Goal: Find contact information: Obtain details needed to contact an individual or organization

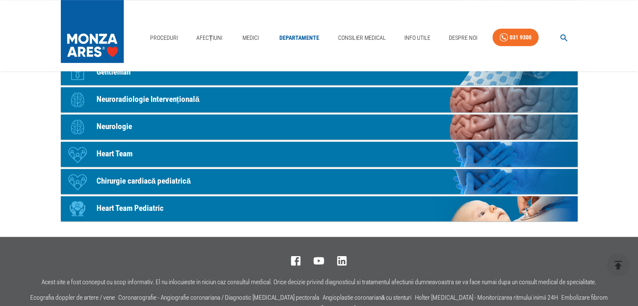
scroll to position [419, 0]
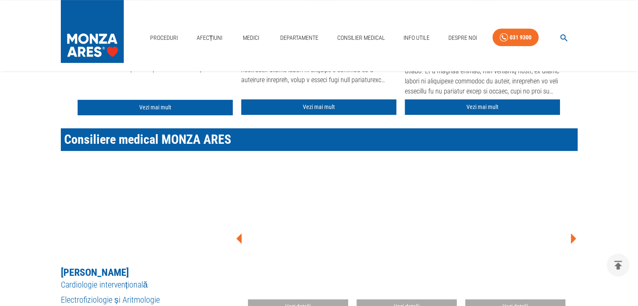
scroll to position [294, 0]
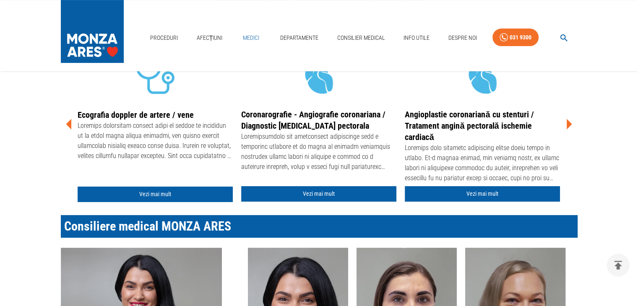
click at [253, 37] on link "Medici" at bounding box center [251, 37] width 27 height 17
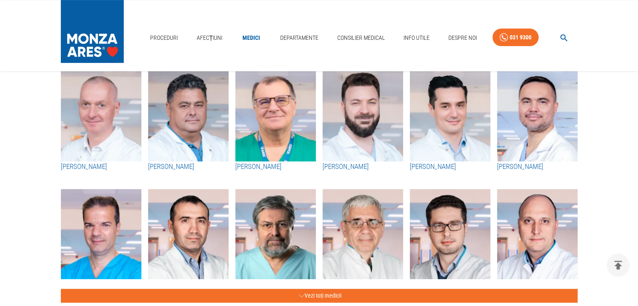
scroll to position [336, 0]
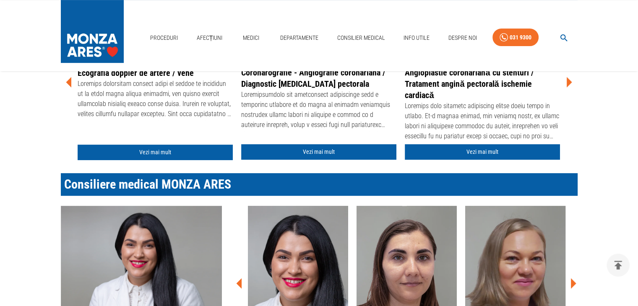
scroll to position [294, 0]
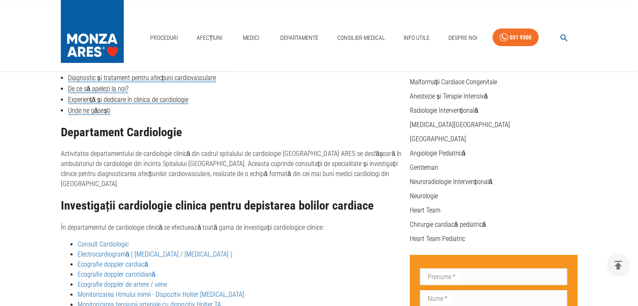
scroll to position [252, 0]
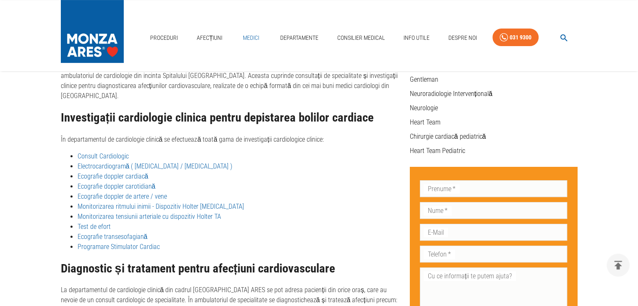
click at [255, 40] on link "Medici" at bounding box center [251, 37] width 27 height 17
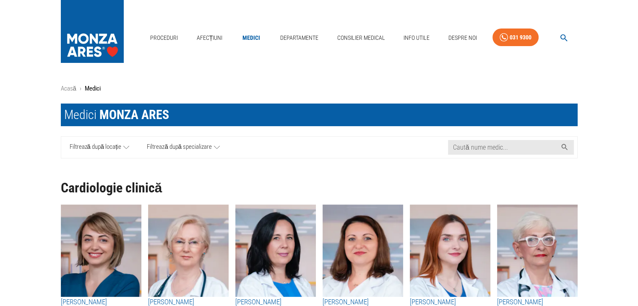
click at [127, 147] on icon at bounding box center [126, 147] width 6 height 10
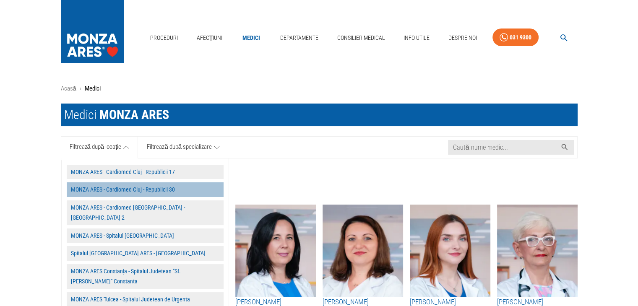
click at [125, 189] on button "MONZA ARES - Cardiomed Cluj - Republicii 30" at bounding box center [145, 189] width 157 height 15
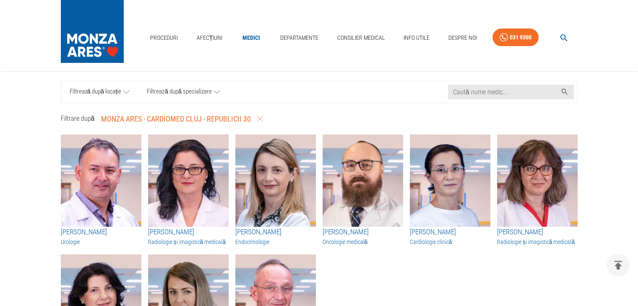
scroll to position [42, 0]
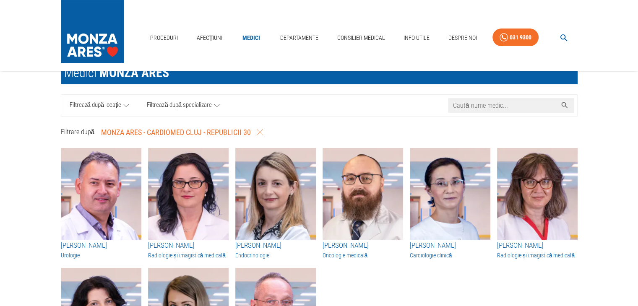
click at [484, 105] on input "Caută nume medic..." at bounding box center [502, 105] width 109 height 15
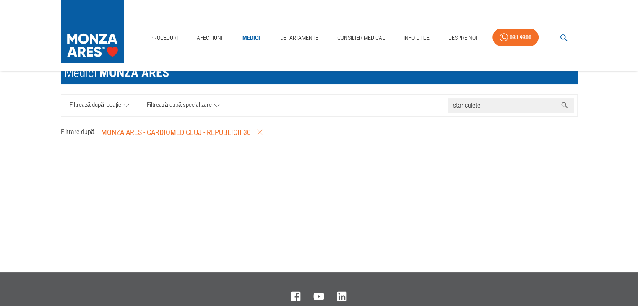
type input "stanculete"
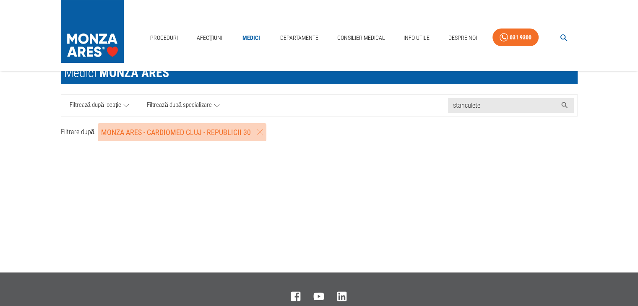
click at [264, 131] on button "MONZA ARES - Cardiomed Cluj - Republicii 30" at bounding box center [182, 132] width 169 height 18
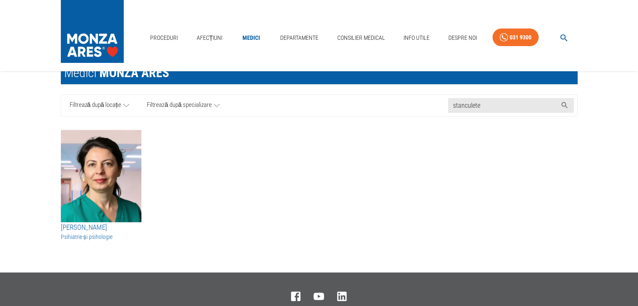
click at [106, 225] on h3 "[PERSON_NAME]" at bounding box center [101, 227] width 81 height 11
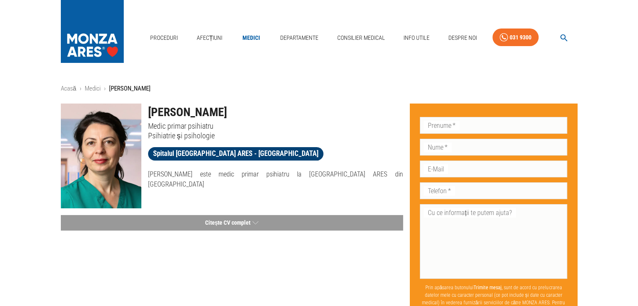
click at [225, 153] on span "Spitalul [GEOGRAPHIC_DATA] ARES - [GEOGRAPHIC_DATA]" at bounding box center [235, 153] width 175 height 10
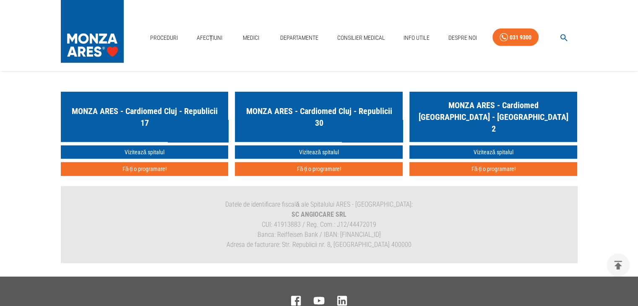
scroll to position [2283, 0]
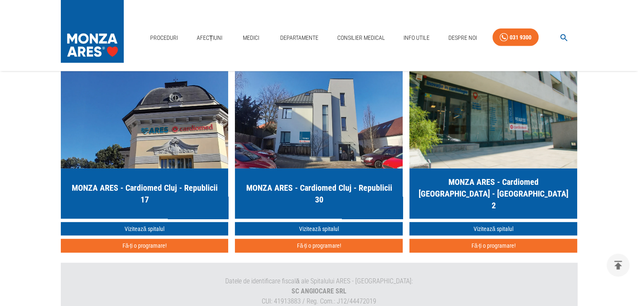
click at [321, 183] on h5 "MONZA ARES - Cardiomed Cluj - Republicii 30" at bounding box center [319, 193] width 154 height 23
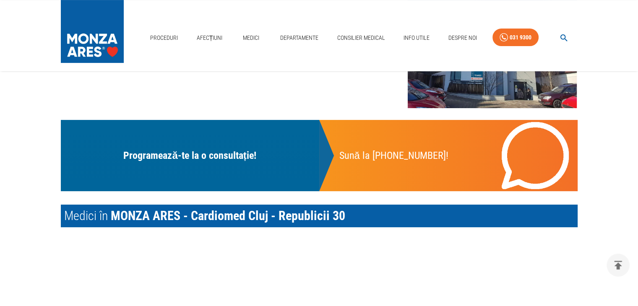
scroll to position [294, 0]
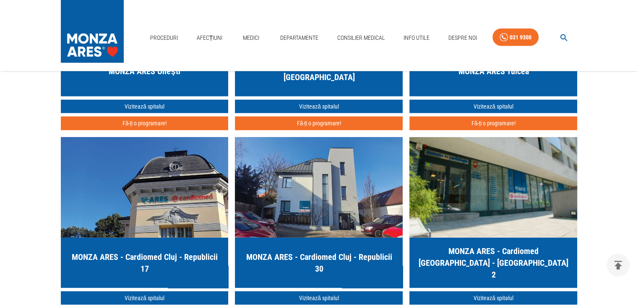
scroll to position [2283, 0]
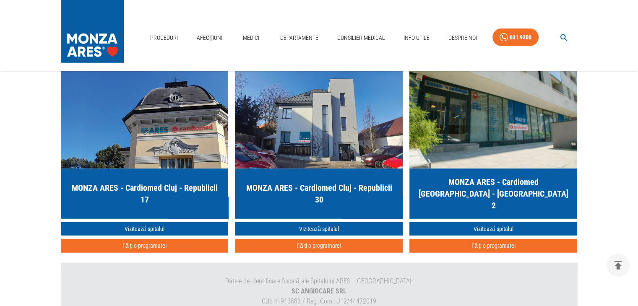
click at [311, 185] on h5 "MONZA ARES - Cardiomed Cluj - Republicii 30" at bounding box center [319, 193] width 154 height 23
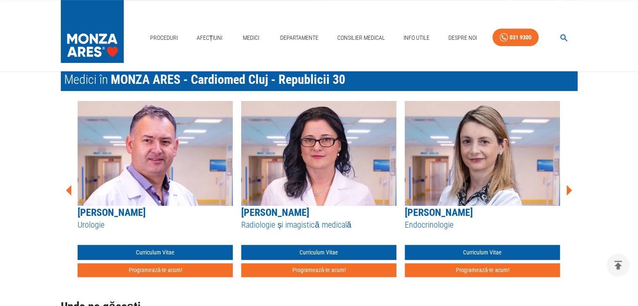
scroll to position [419, 0]
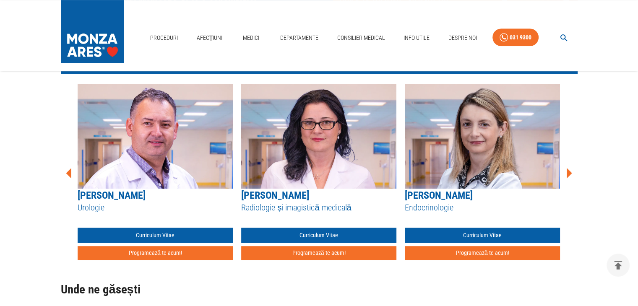
click at [568, 172] on icon at bounding box center [569, 173] width 5 height 10
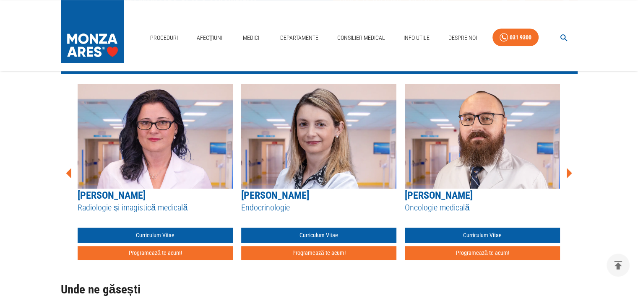
click at [568, 172] on icon at bounding box center [569, 173] width 5 height 10
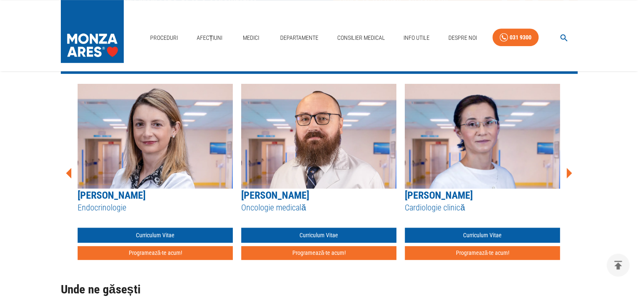
click at [568, 172] on icon at bounding box center [569, 173] width 5 height 10
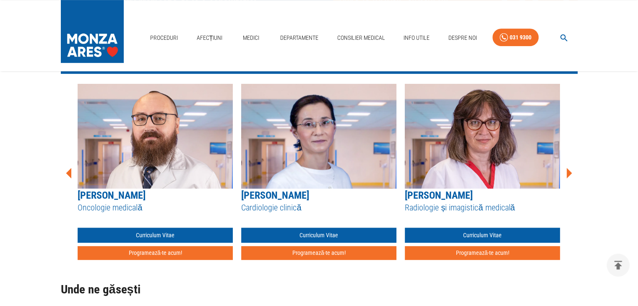
click at [568, 172] on icon at bounding box center [569, 173] width 5 height 10
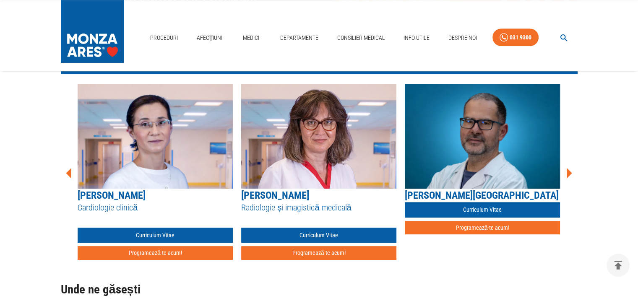
click at [568, 172] on icon at bounding box center [569, 173] width 5 height 10
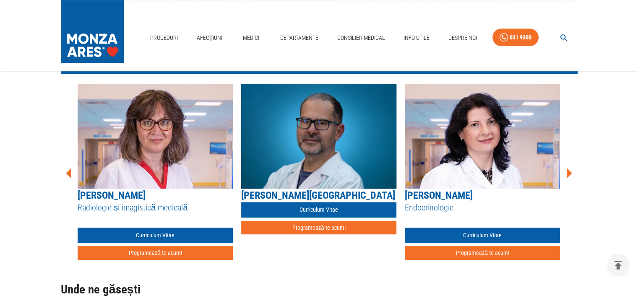
click at [568, 172] on icon at bounding box center [569, 173] width 5 height 10
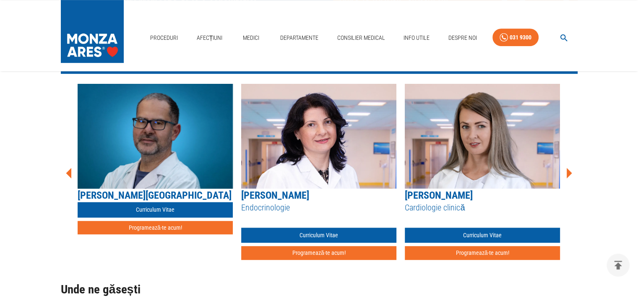
click at [568, 172] on icon at bounding box center [569, 173] width 5 height 10
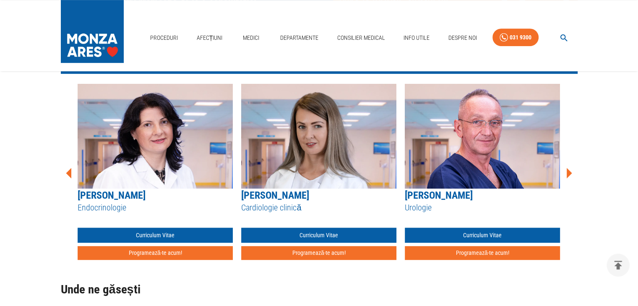
click at [568, 172] on icon at bounding box center [569, 173] width 5 height 10
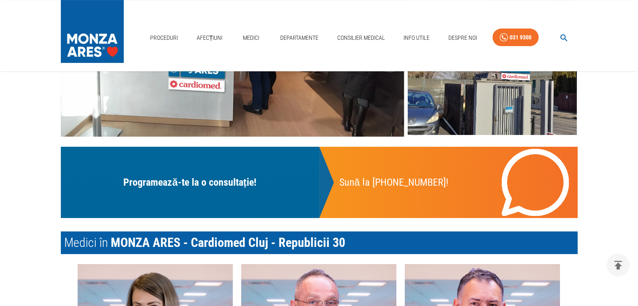
scroll to position [377, 0]
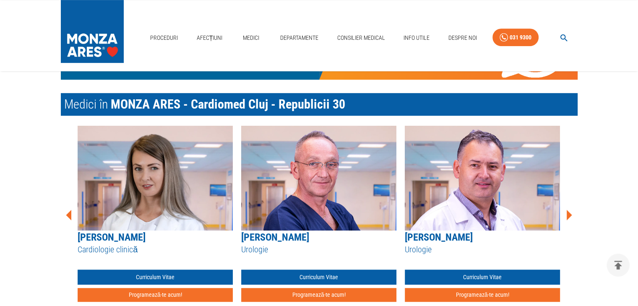
click at [570, 216] on icon at bounding box center [569, 215] width 5 height 10
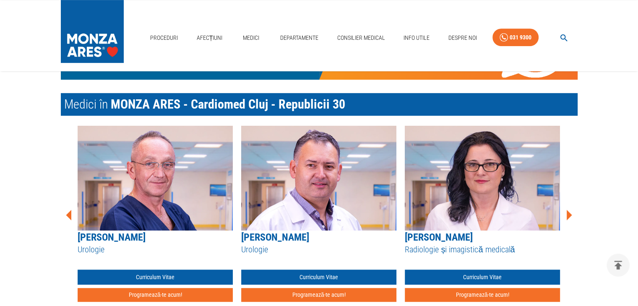
click at [570, 216] on icon at bounding box center [569, 215] width 5 height 10
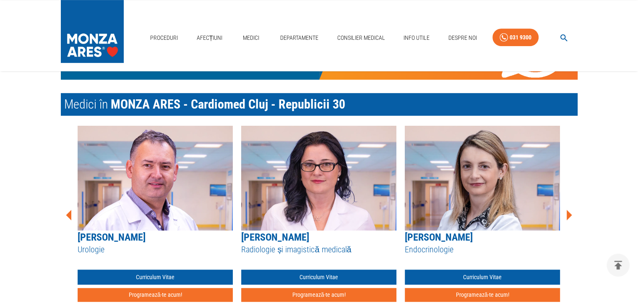
click at [570, 216] on icon at bounding box center [569, 215] width 5 height 10
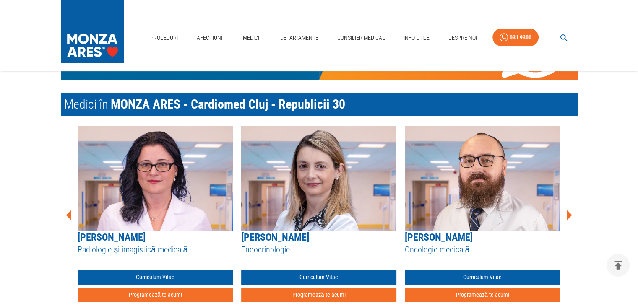
click at [570, 216] on icon at bounding box center [569, 215] width 5 height 10
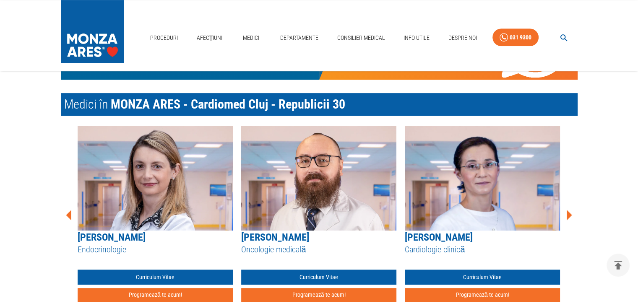
click at [570, 216] on icon at bounding box center [569, 215] width 5 height 10
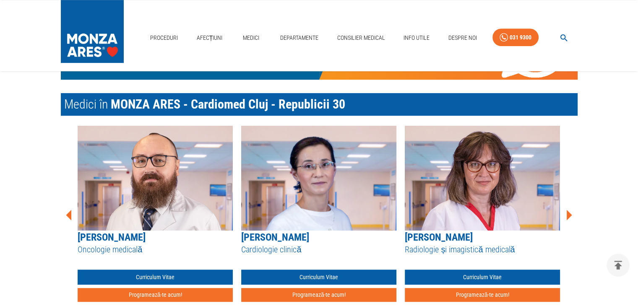
click at [570, 216] on icon at bounding box center [569, 215] width 5 height 10
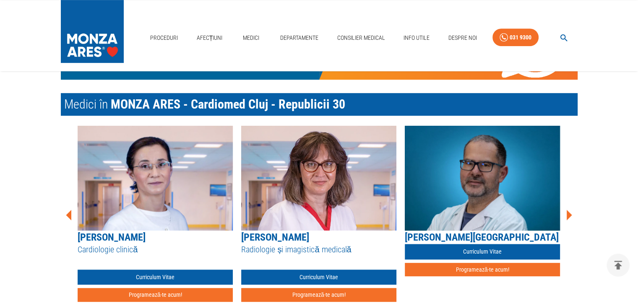
click at [570, 216] on icon at bounding box center [569, 215] width 5 height 10
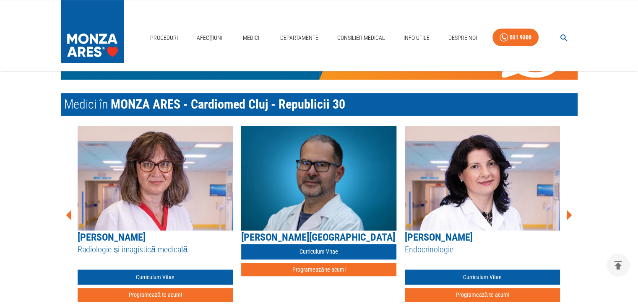
click at [570, 216] on icon at bounding box center [569, 215] width 5 height 10
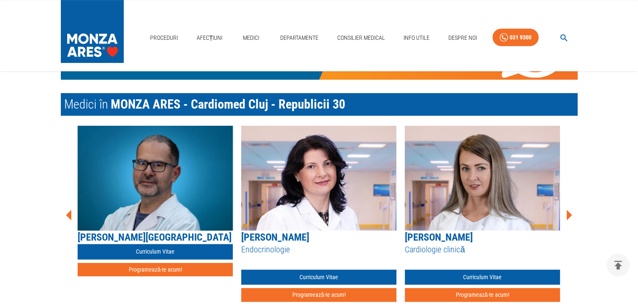
click at [570, 216] on icon at bounding box center [569, 215] width 5 height 10
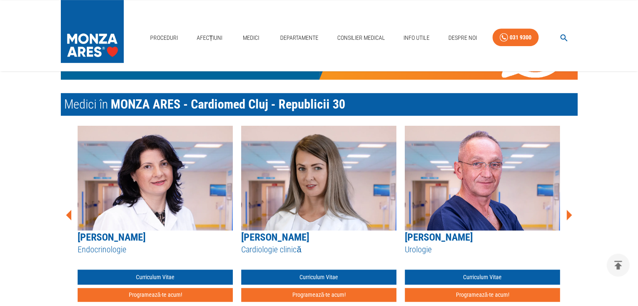
click at [570, 216] on icon at bounding box center [569, 215] width 5 height 10
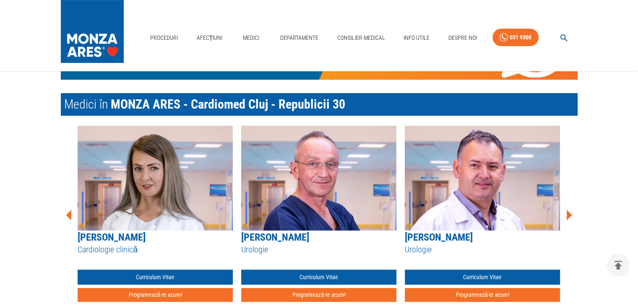
click at [570, 216] on icon at bounding box center [569, 215] width 5 height 10
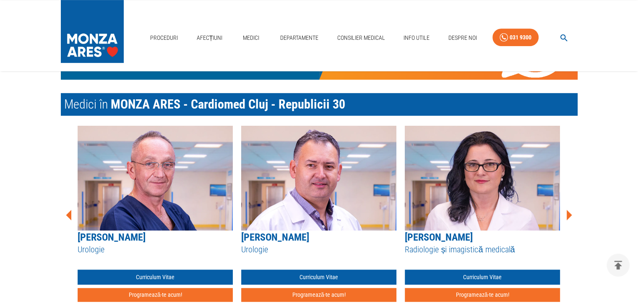
click at [570, 216] on icon at bounding box center [569, 215] width 5 height 10
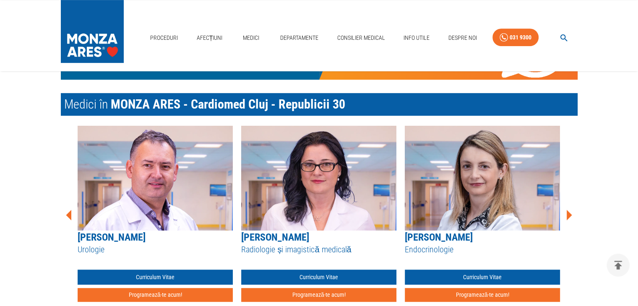
click at [570, 216] on icon at bounding box center [569, 215] width 5 height 10
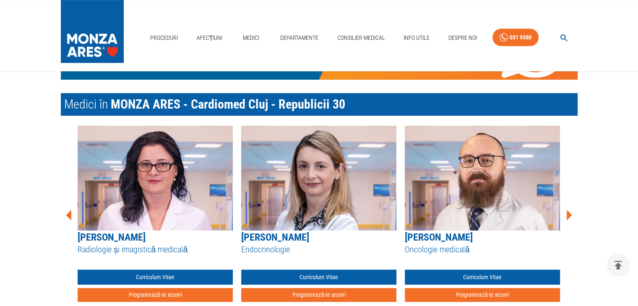
click at [570, 216] on icon at bounding box center [569, 215] width 5 height 10
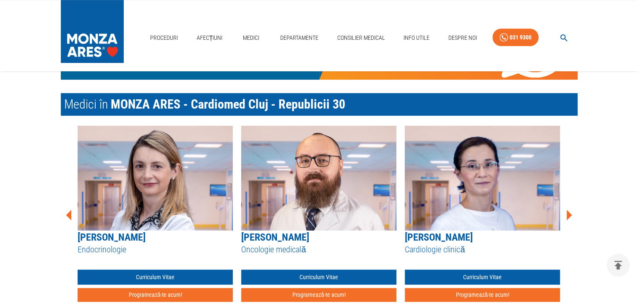
click at [570, 216] on icon at bounding box center [569, 215] width 5 height 10
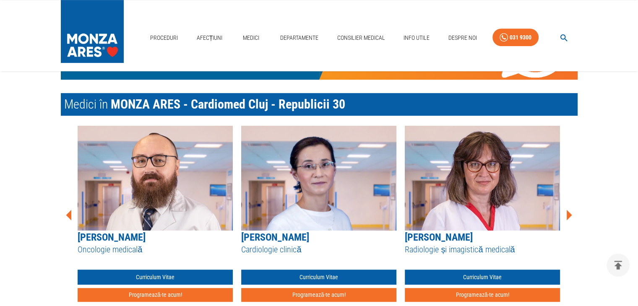
click at [570, 216] on icon at bounding box center [569, 215] width 5 height 10
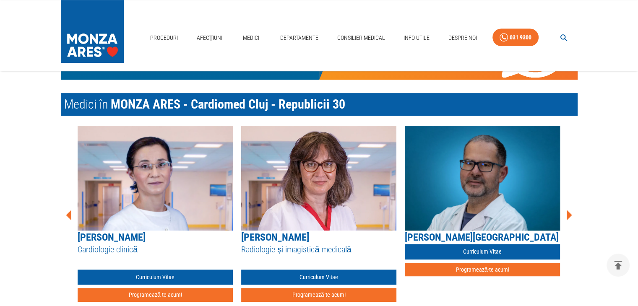
click at [570, 216] on icon at bounding box center [569, 215] width 5 height 10
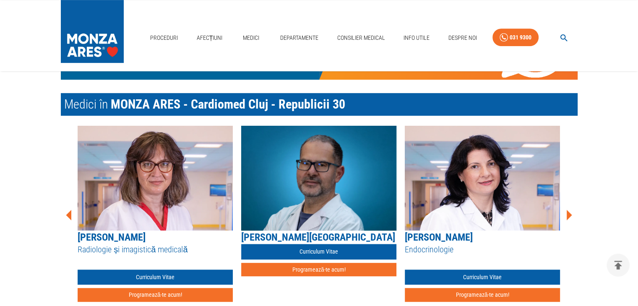
click at [570, 216] on icon at bounding box center [569, 215] width 5 height 10
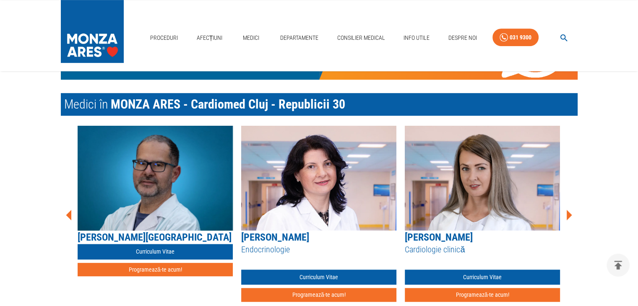
click at [570, 216] on icon at bounding box center [569, 215] width 5 height 10
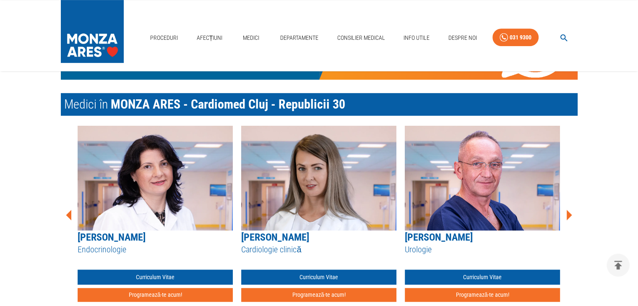
click at [570, 216] on icon at bounding box center [569, 215] width 5 height 10
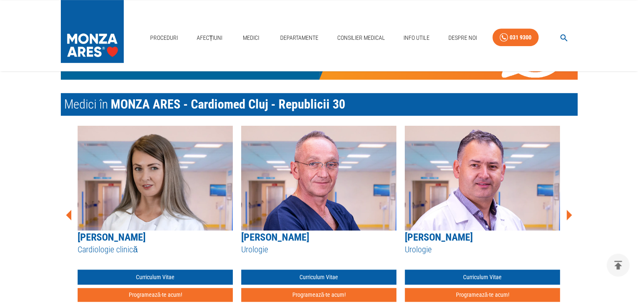
click at [570, 216] on icon at bounding box center [569, 215] width 5 height 10
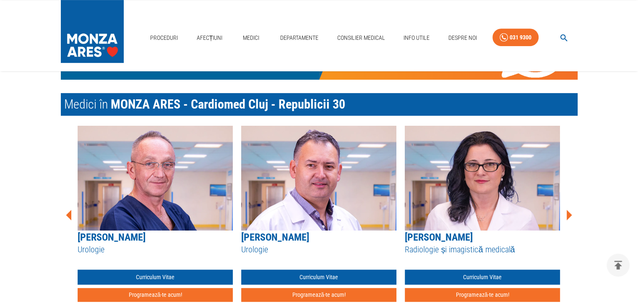
click at [570, 216] on icon at bounding box center [569, 215] width 5 height 10
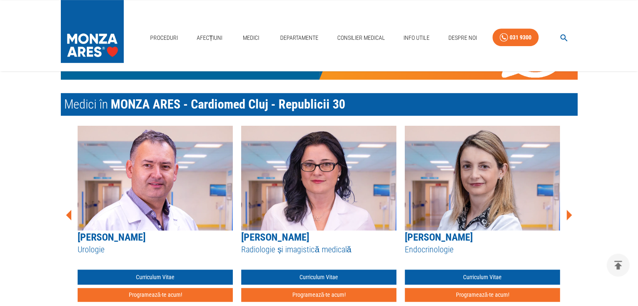
click at [570, 216] on icon at bounding box center [569, 215] width 5 height 10
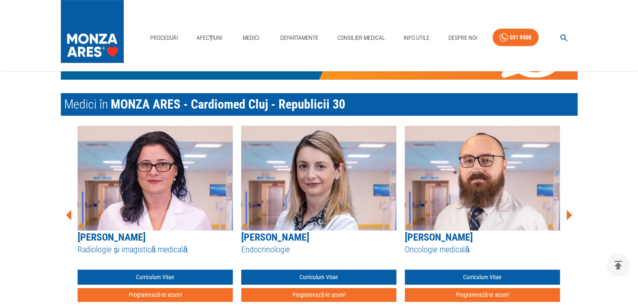
click at [570, 216] on icon at bounding box center [569, 215] width 5 height 10
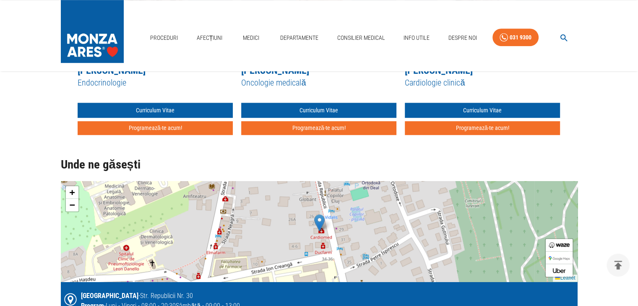
scroll to position [545, 0]
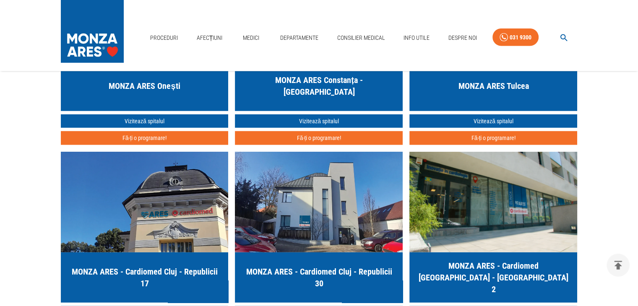
scroll to position [2283, 0]
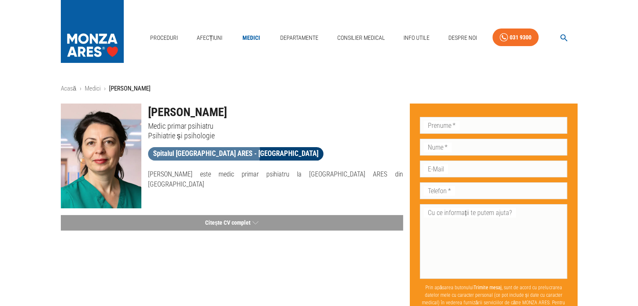
click at [201, 152] on span "Spitalul [GEOGRAPHIC_DATA] ARES - [GEOGRAPHIC_DATA]" at bounding box center [235, 153] width 175 height 10
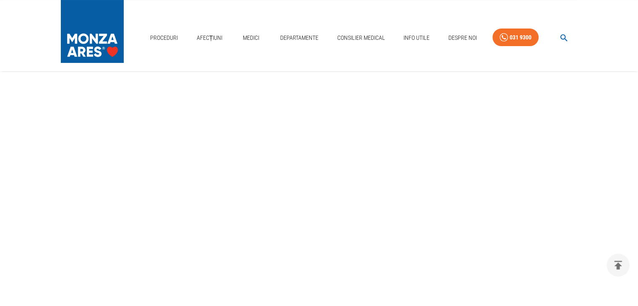
scroll to position [252, 0]
